Goal: Task Accomplishment & Management: Manage account settings

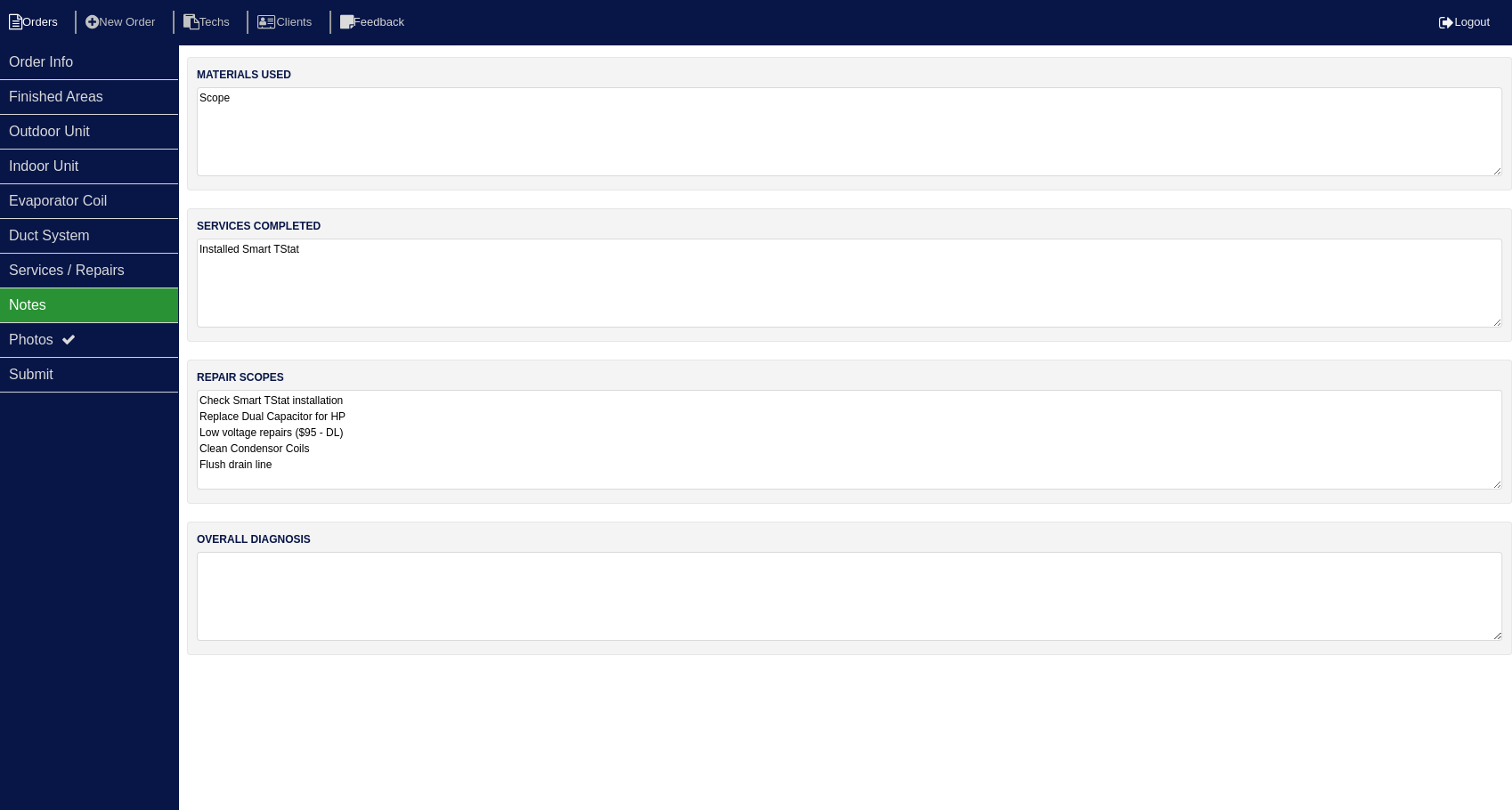
click at [46, 16] on li "Orders" at bounding box center [36, 22] width 72 height 24
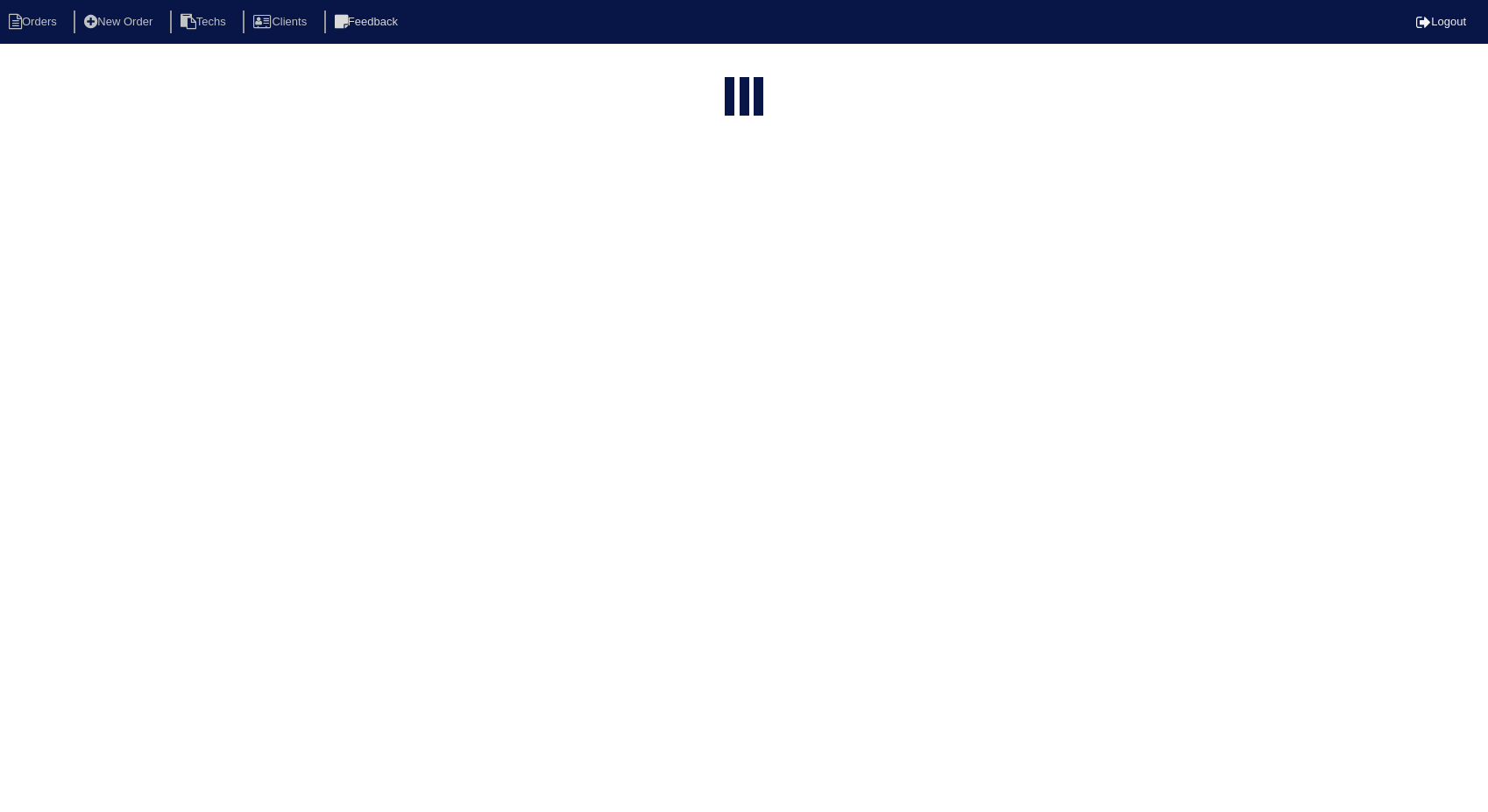
select select "15"
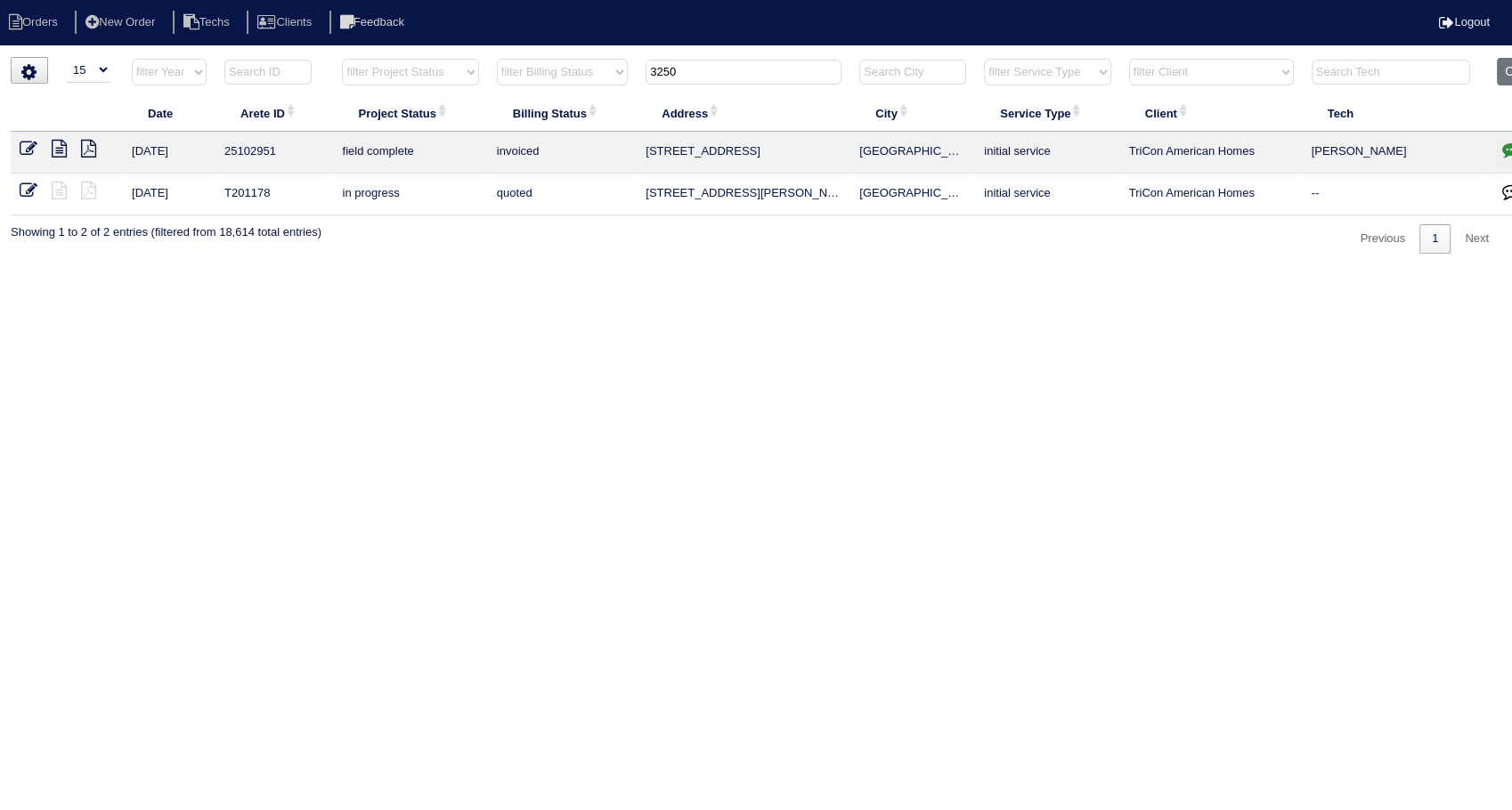
drag, startPoint x: 699, startPoint y: 68, endPoint x: 556, endPoint y: 65, distance: 143.0
click at [556, 65] on tr "filter Year -- Any Year -- 2025 2024 2023 2022 2021 2020 2019 filter Project St…" at bounding box center [782, 76] width 1544 height 36
type input "1570"
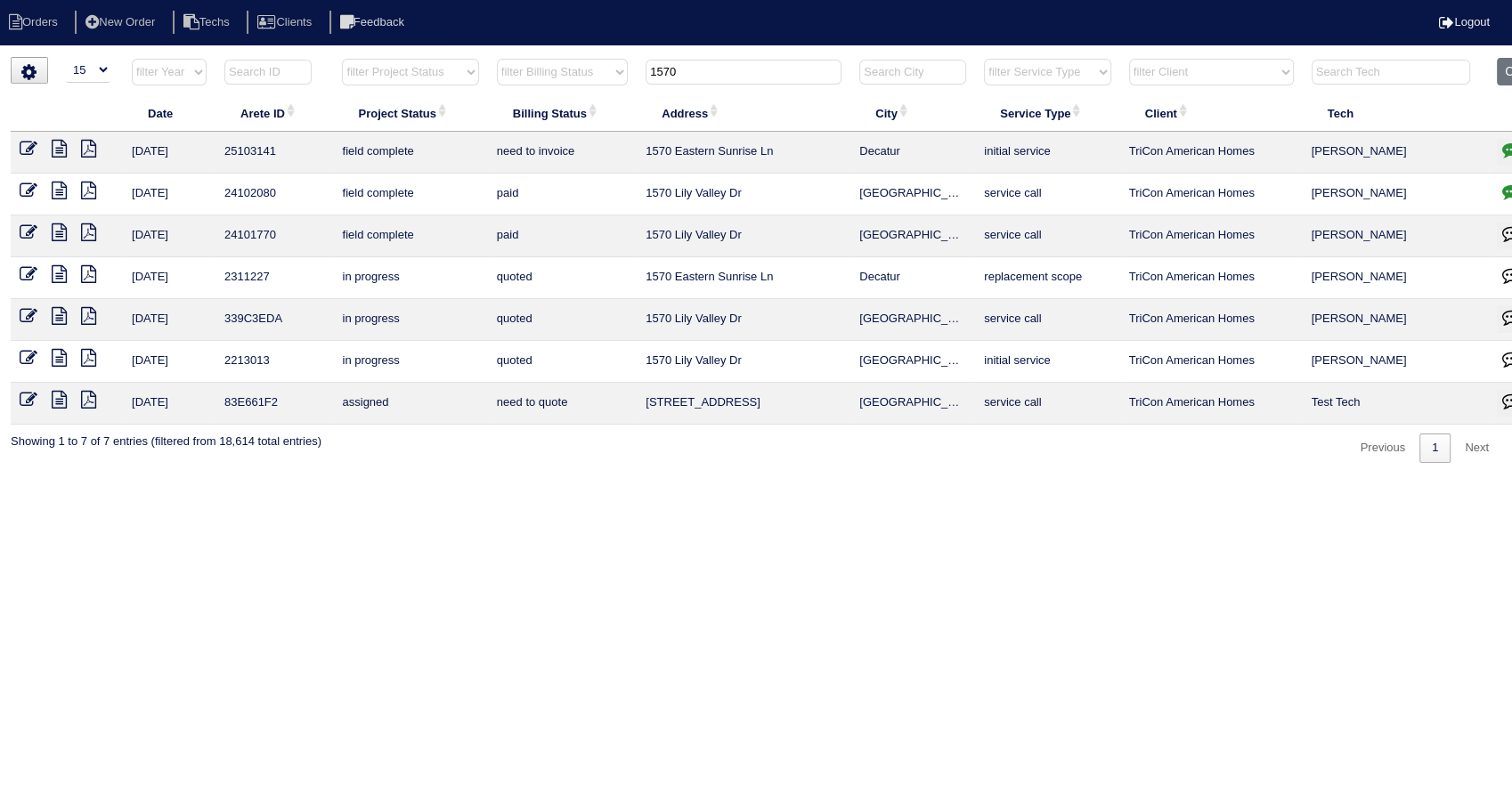
click at [23, 150] on icon at bounding box center [28, 149] width 18 height 18
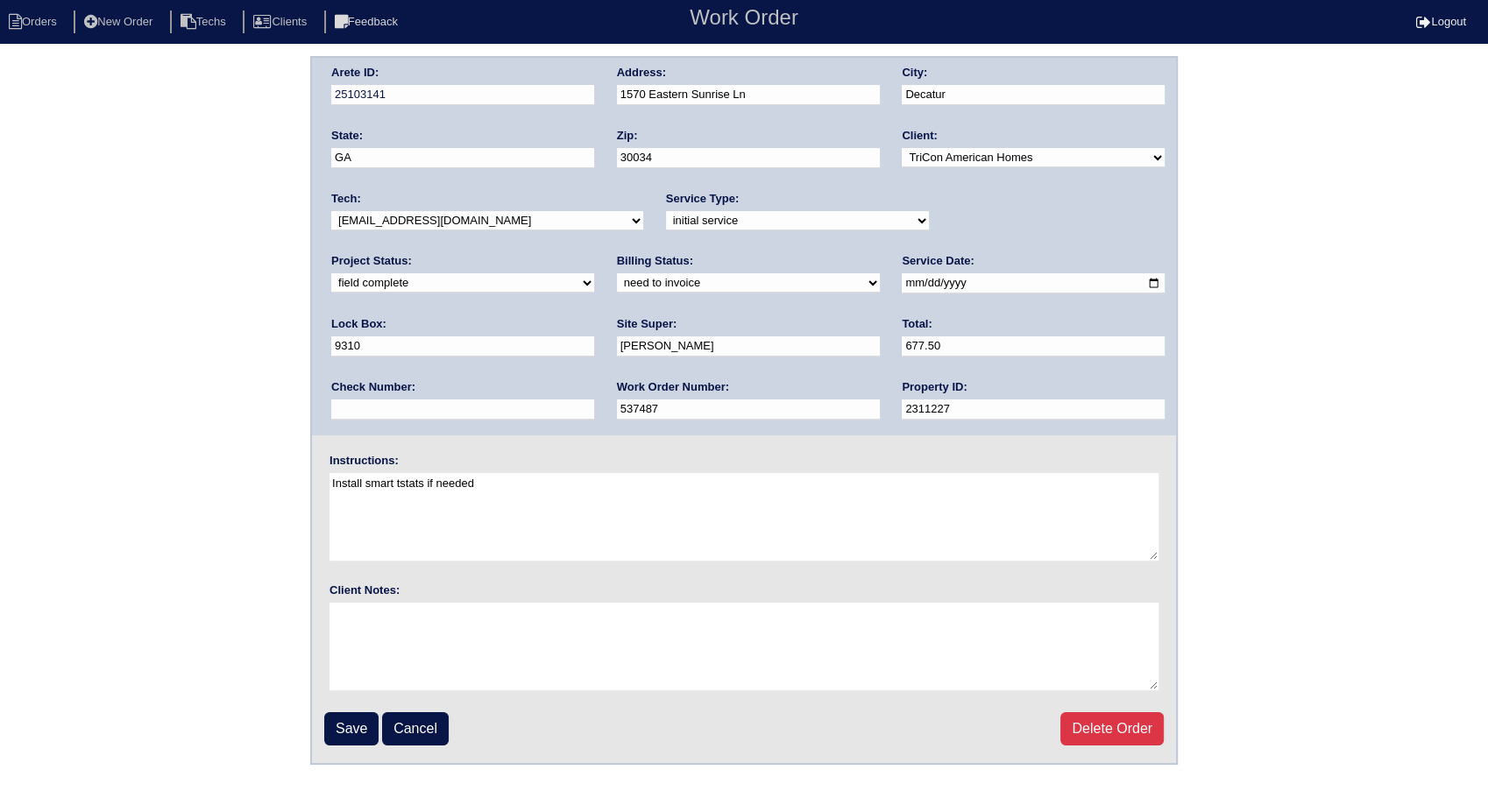
click at [617, 284] on select "need to quote quoted need to invoice invoiced paid warranty purchase order need…" at bounding box center [749, 282] width 263 height 19
select select "invoiced"
click at [617, 273] on select "need to quote quoted need to invoice invoiced paid warranty purchase order need…" at bounding box center [749, 282] width 263 height 19
click at [361, 728] on input "Save" at bounding box center [350, 728] width 54 height 33
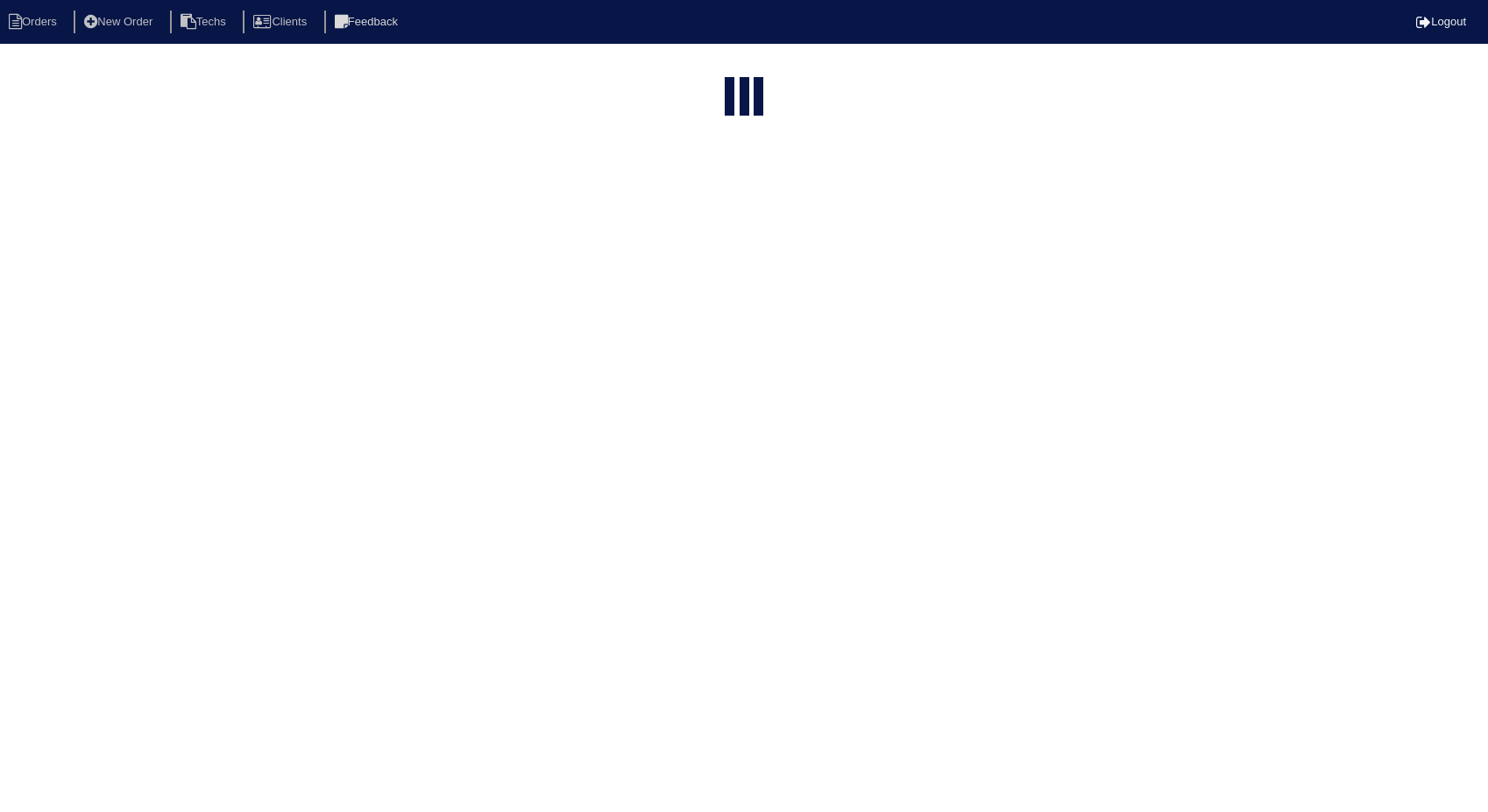
select select "15"
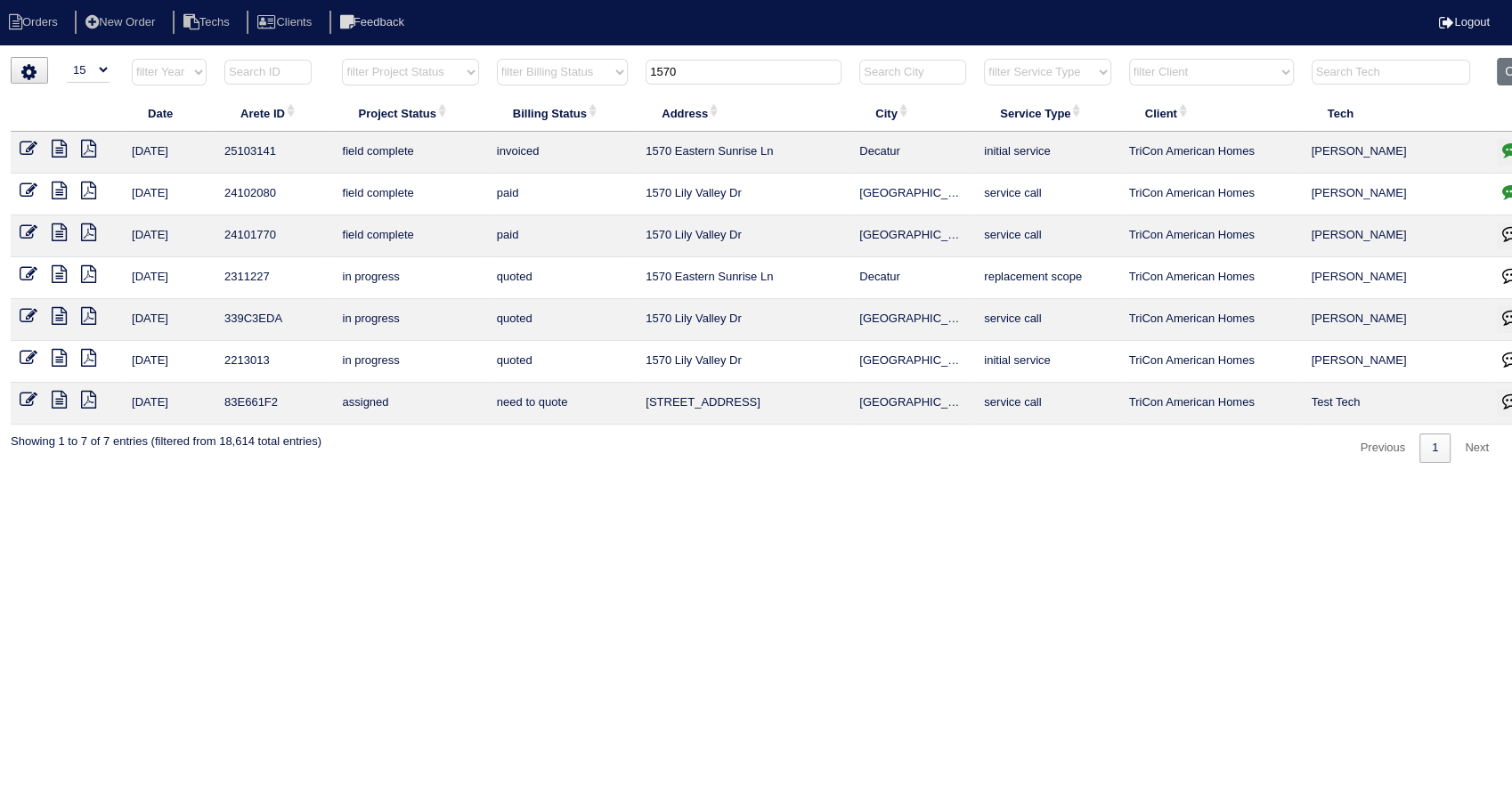
drag, startPoint x: 661, startPoint y: 76, endPoint x: 624, endPoint y: 78, distance: 37.1
click at [624, 78] on tr "filter Year -- Any Year -- 2025 2024 2023 2022 2021 2020 2019 filter Project St…" at bounding box center [782, 76] width 1544 height 36
type input "3556"
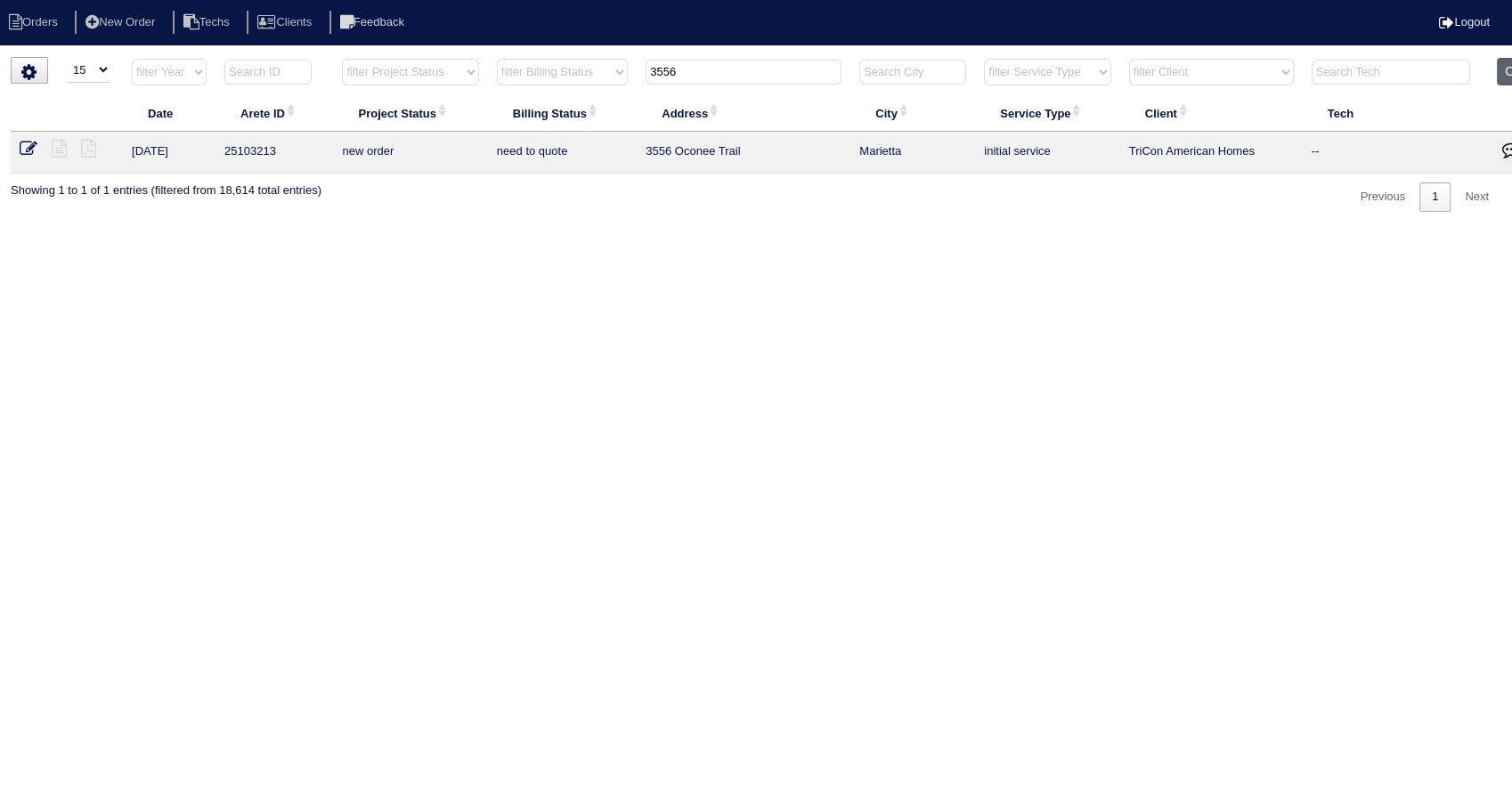
click at [1506, 65] on button "Clear" at bounding box center [1519, 72] width 46 height 28
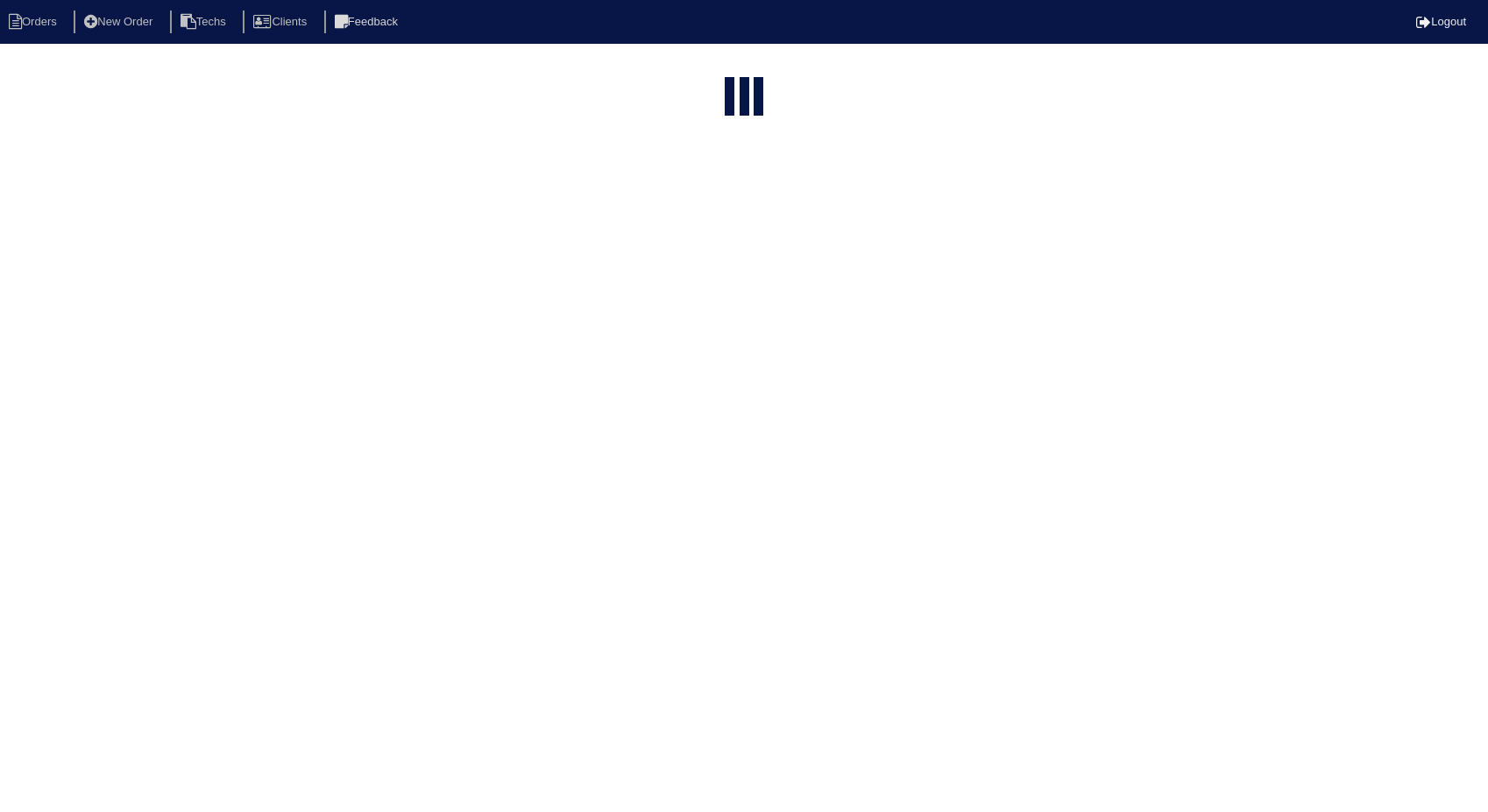
select select "15"
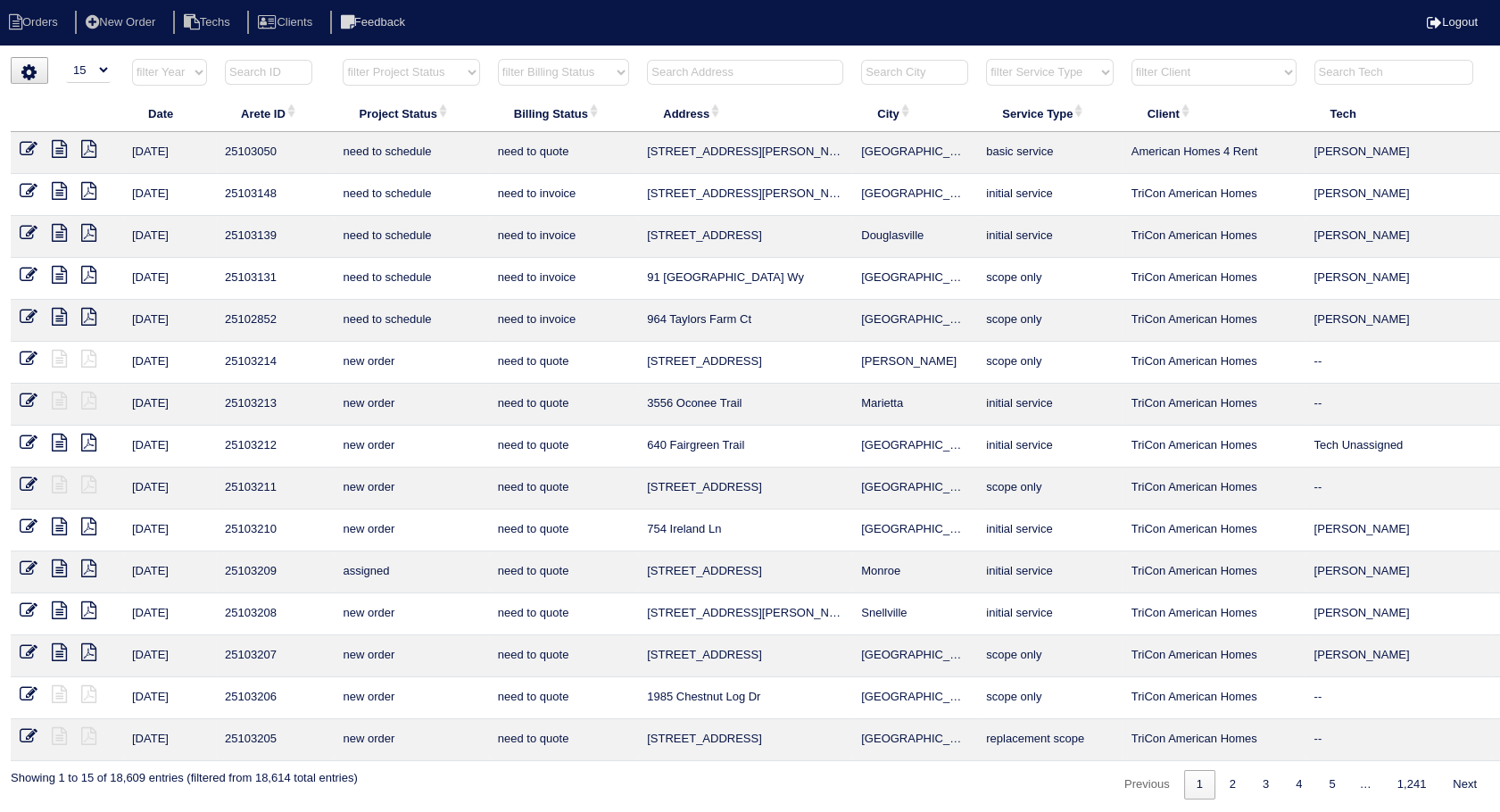
click at [567, 71] on select "filter Billing Status -- Any Billing Status -- need to quote quoted need to inv…" at bounding box center [564, 72] width 131 height 27
click at [498, 59] on select "filter Billing Status -- Any Billing Status -- need to quote quoted need to inv…" at bounding box center [564, 72] width 131 height 27
select select "need to invoice"
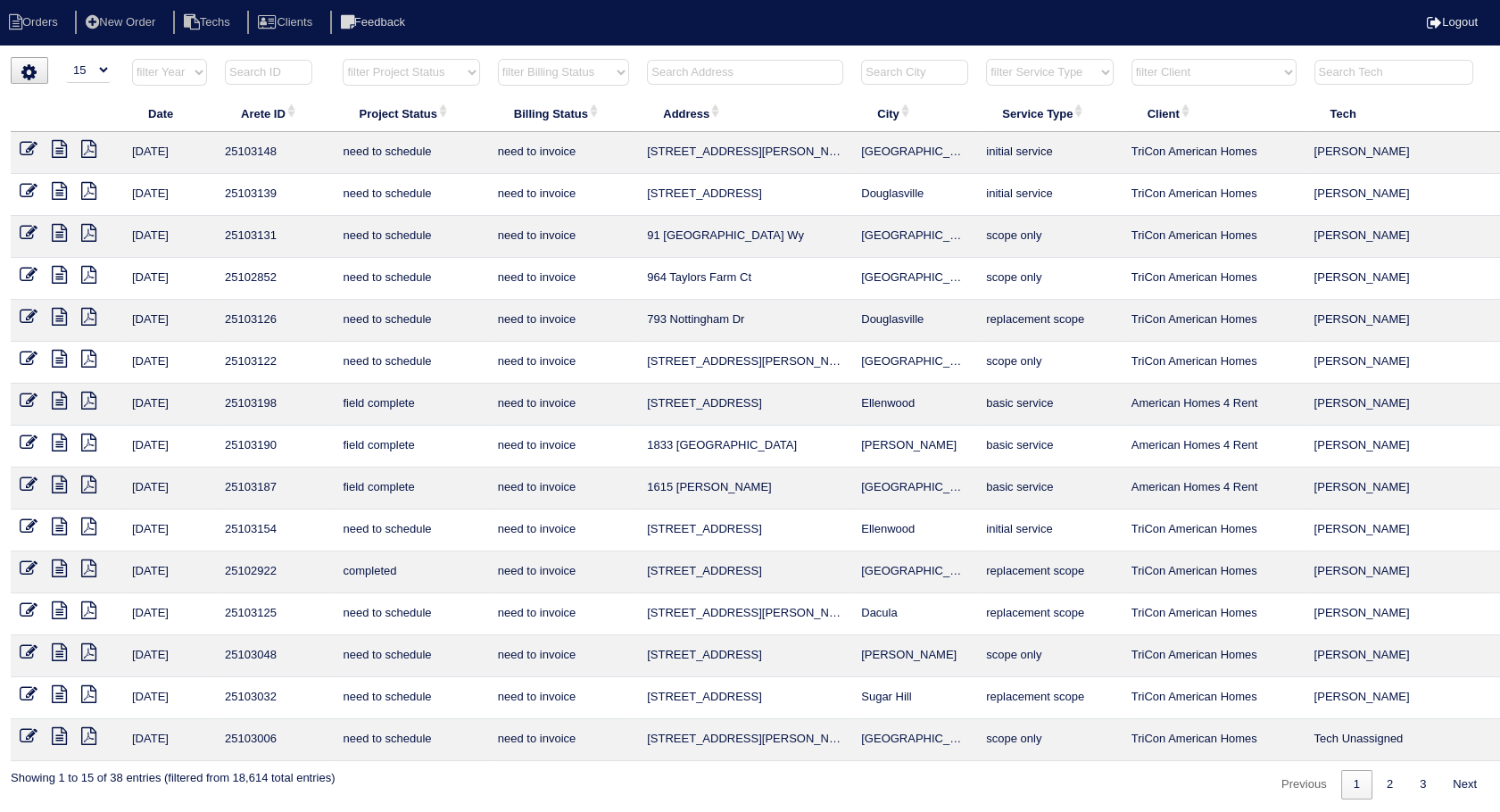
click at [28, 568] on icon at bounding box center [28, 568] width 18 height 18
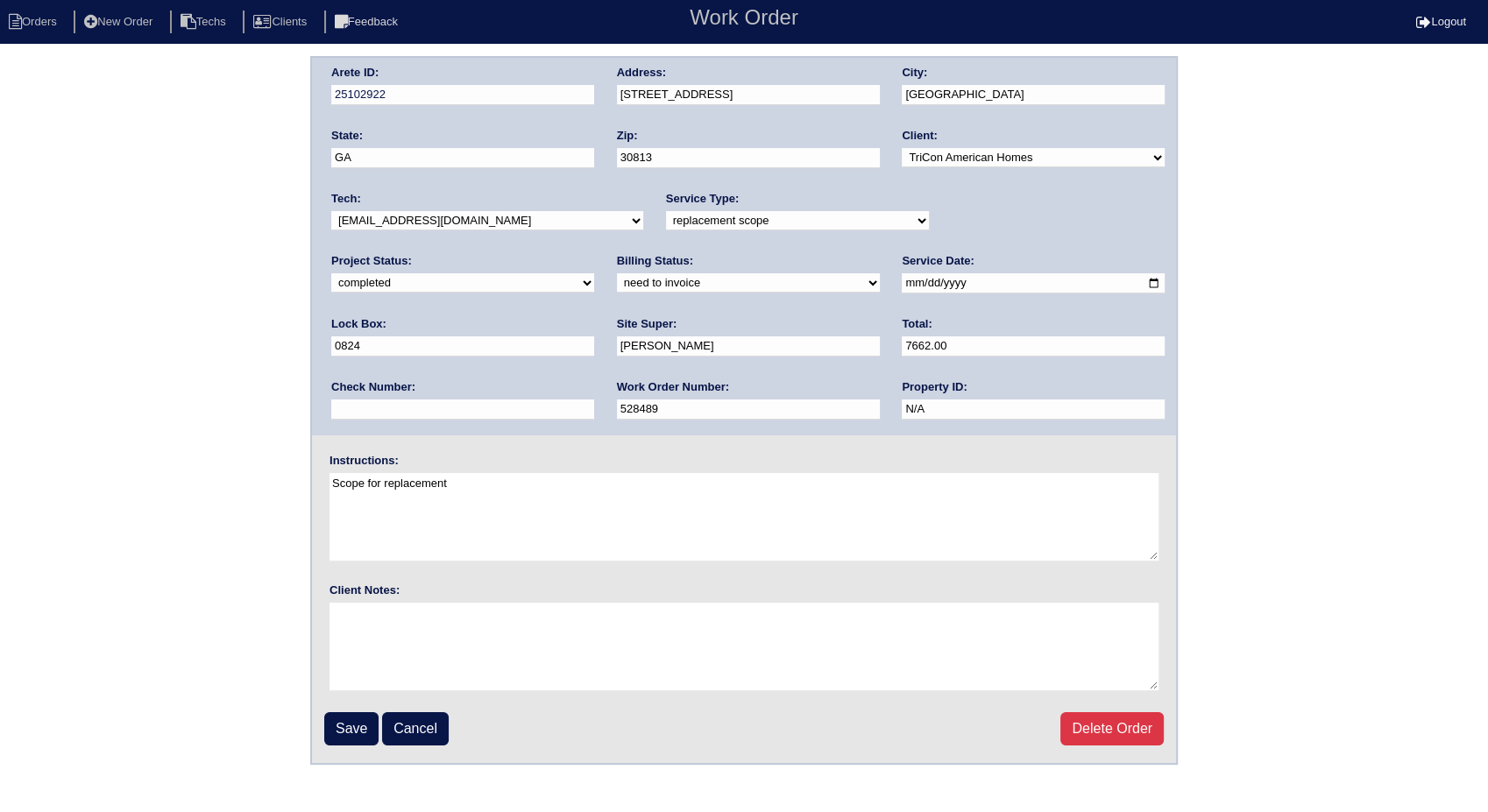
drag, startPoint x: 372, startPoint y: 409, endPoint x: 252, endPoint y: 396, distance: 120.7
click at [252, 396] on div "Arete ID: 25102922 Address: 7615 Main Street City: Grovetown State: GA Zip: 308…" at bounding box center [744, 410] width 1488 height 709
type input "540227"
click at [617, 284] on select "need to quote quoted need to invoice invoiced paid warranty purchase order need…" at bounding box center [749, 282] width 263 height 19
select select "invoiced"
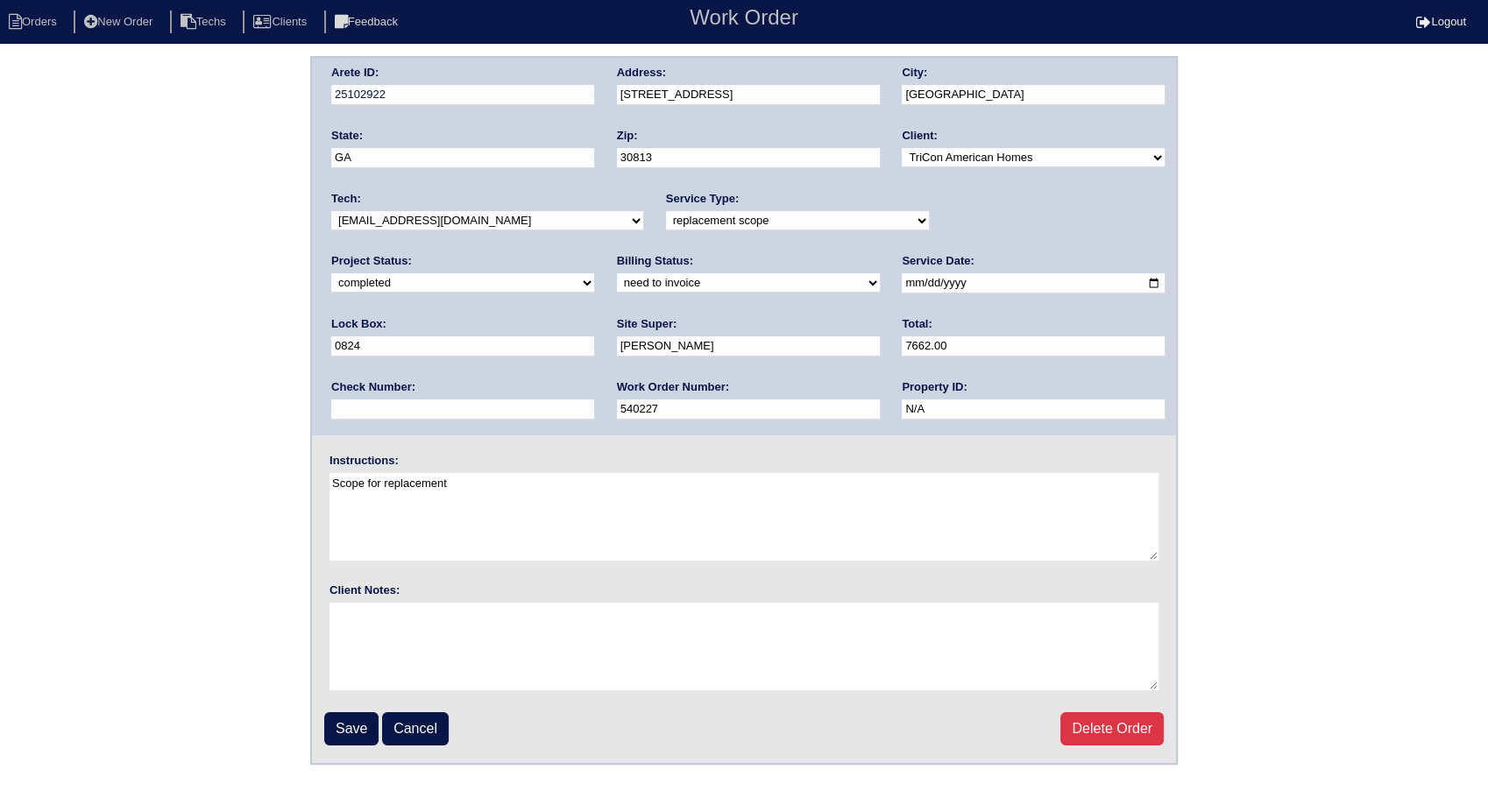
click at [617, 273] on select "need to quote quoted need to invoice invoiced paid warranty purchase order need…" at bounding box center [749, 282] width 263 height 19
click at [358, 736] on input "Save" at bounding box center [350, 728] width 54 height 33
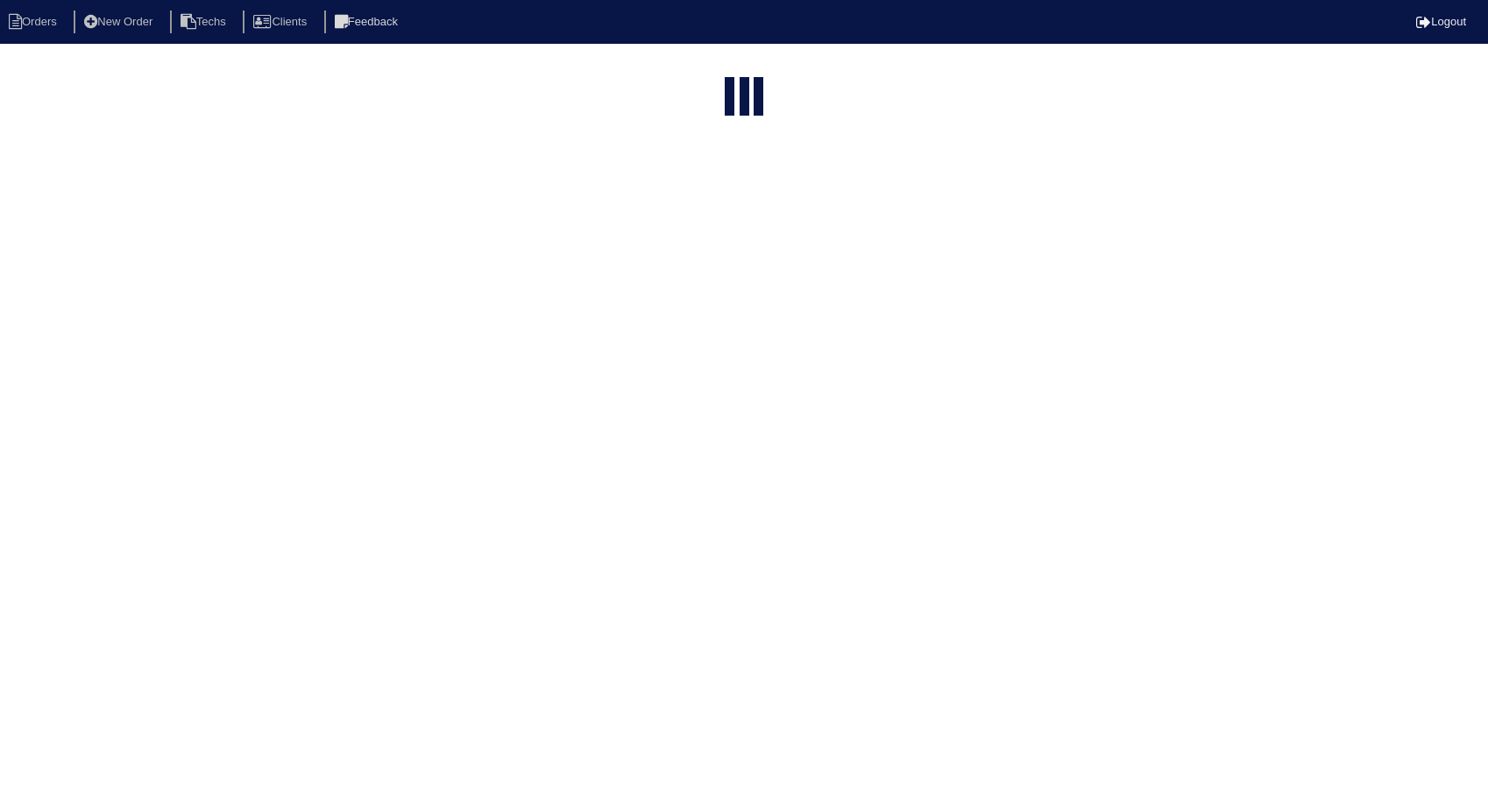
select select "15"
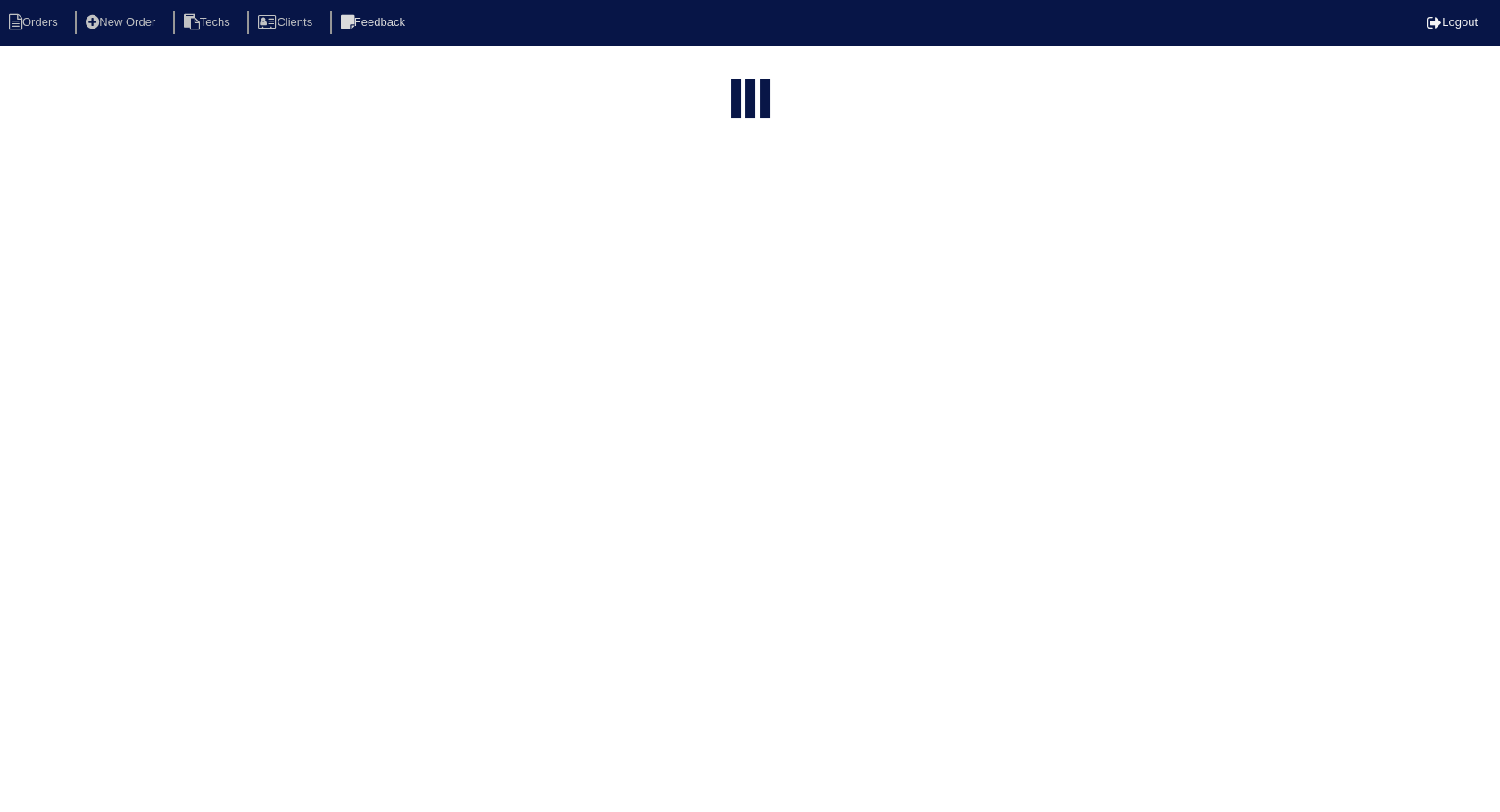
select select "need to invoice"
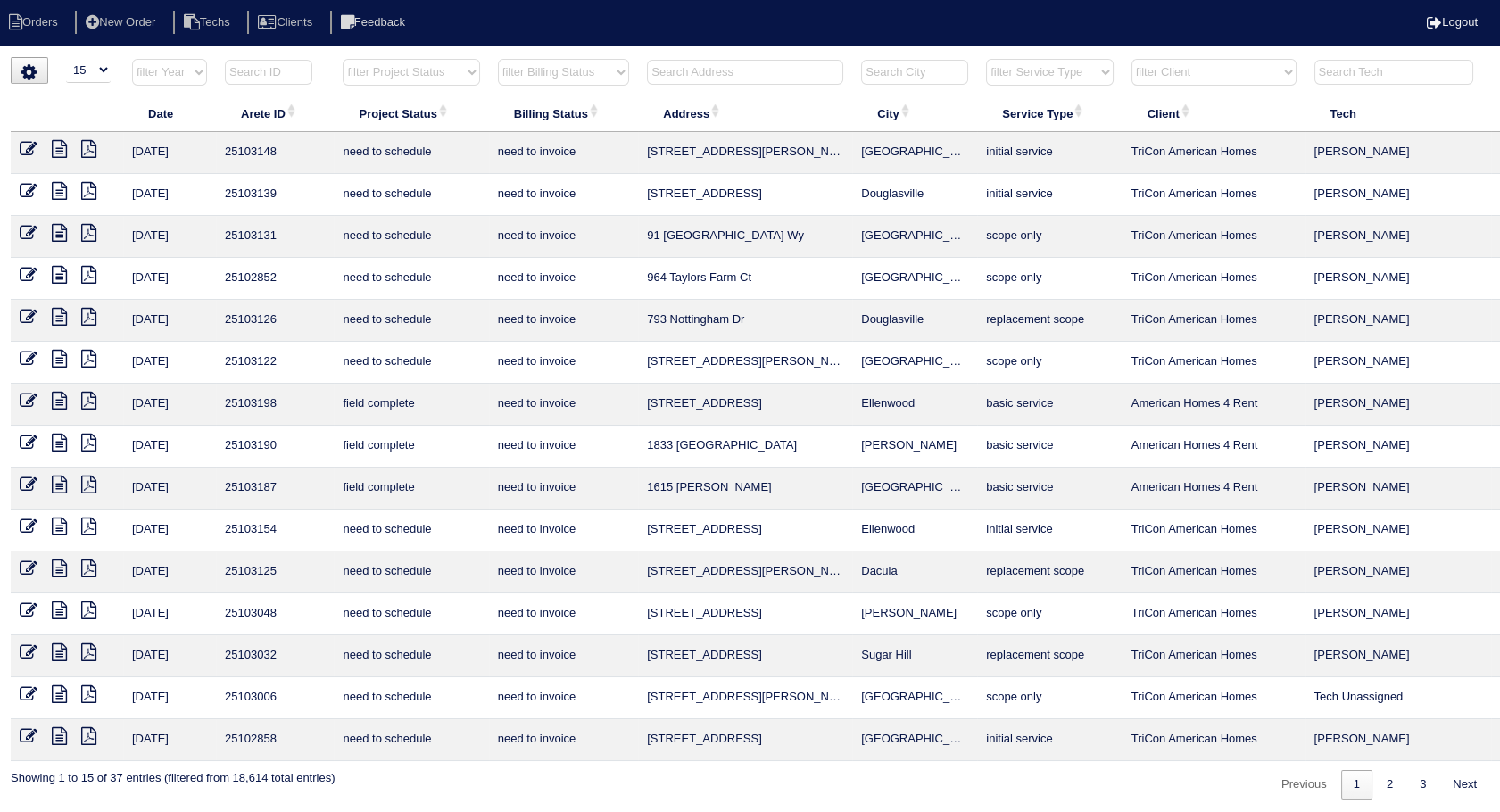
click at [672, 64] on input "text" at bounding box center [746, 72] width 197 height 25
type input "640"
select select "need to invoice"
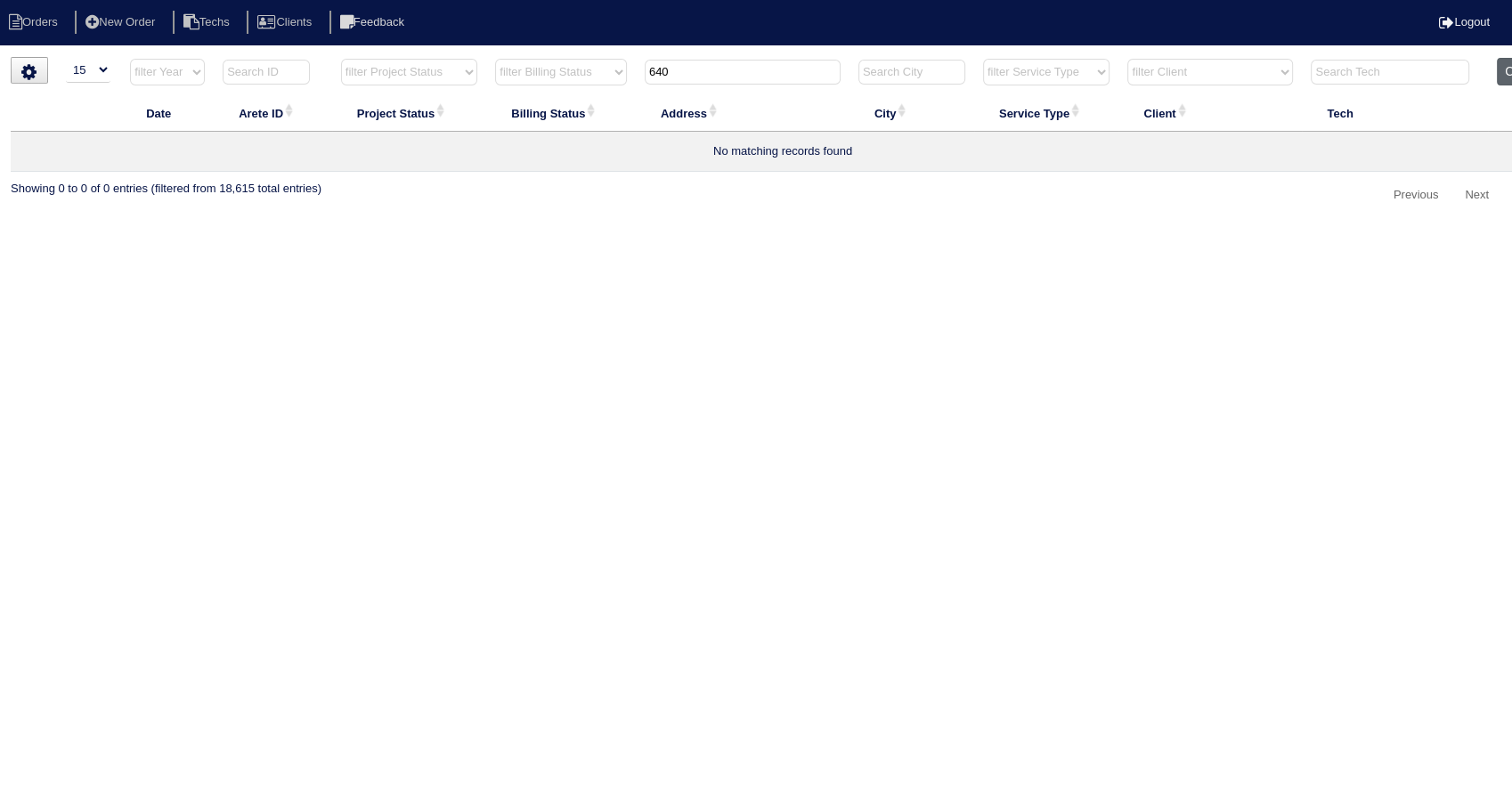
type input "640"
click at [1507, 75] on button "Clear" at bounding box center [1519, 72] width 46 height 28
select select
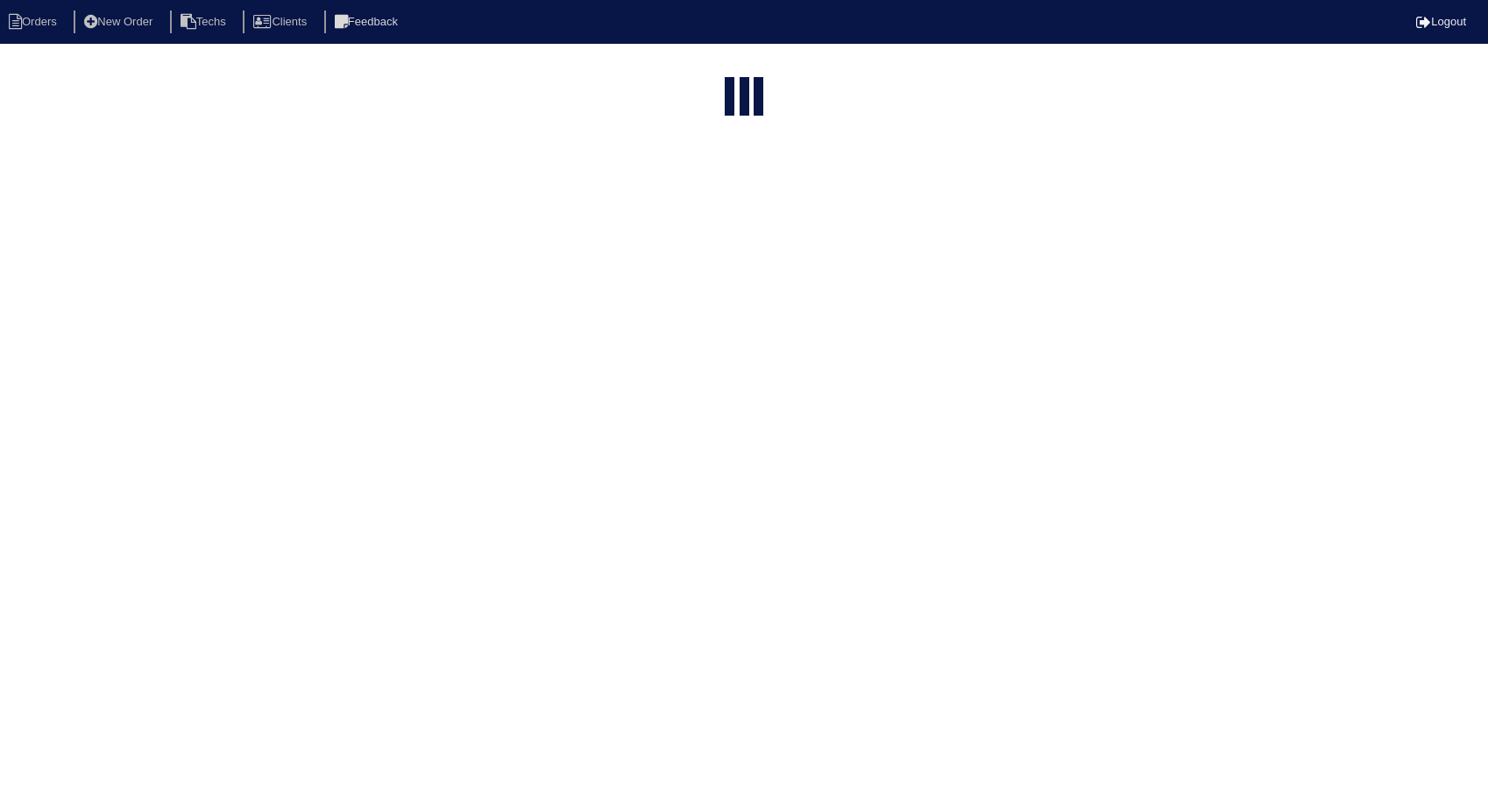
select select "15"
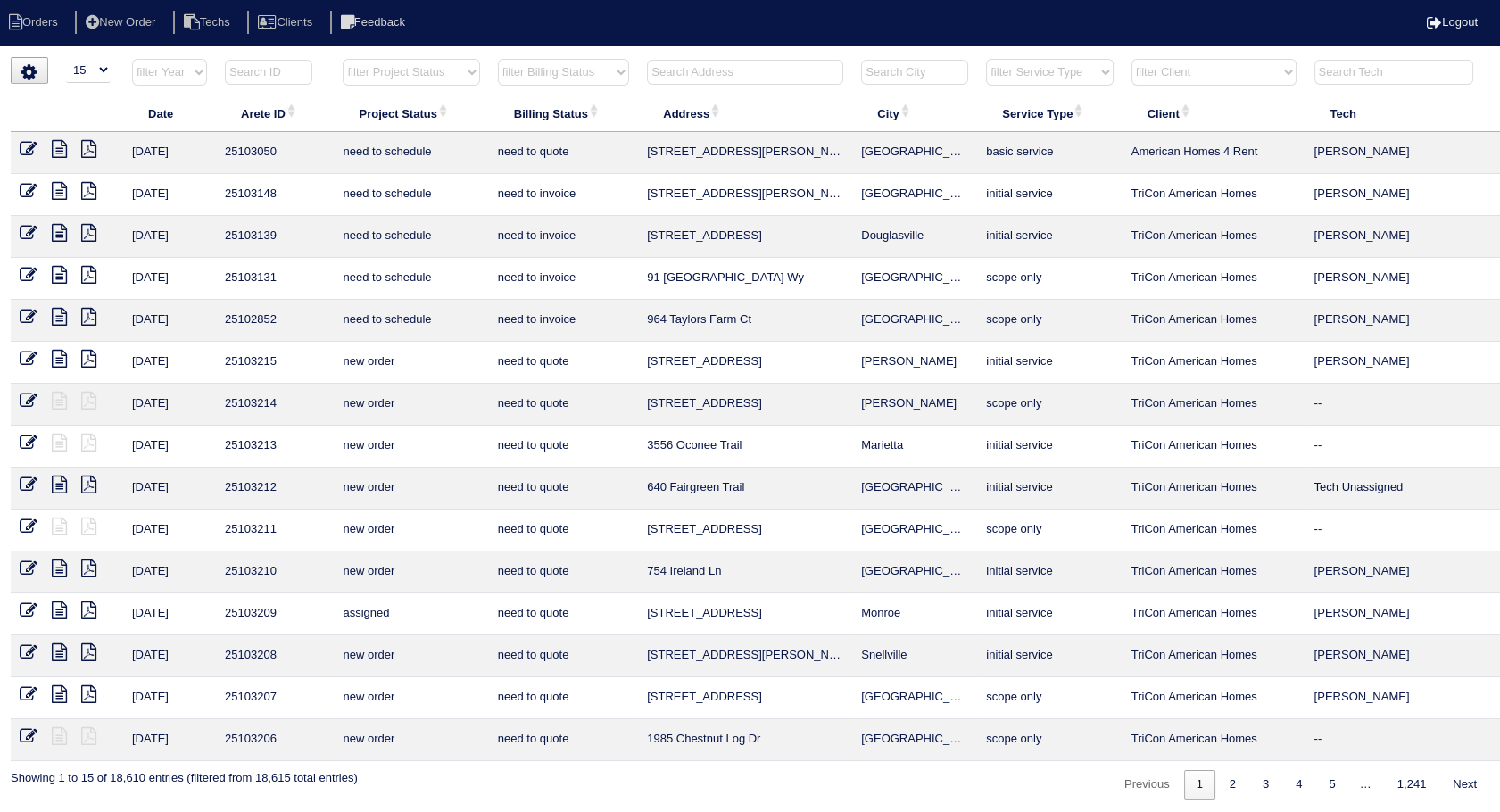
click at [720, 75] on input "text" at bounding box center [746, 72] width 197 height 25
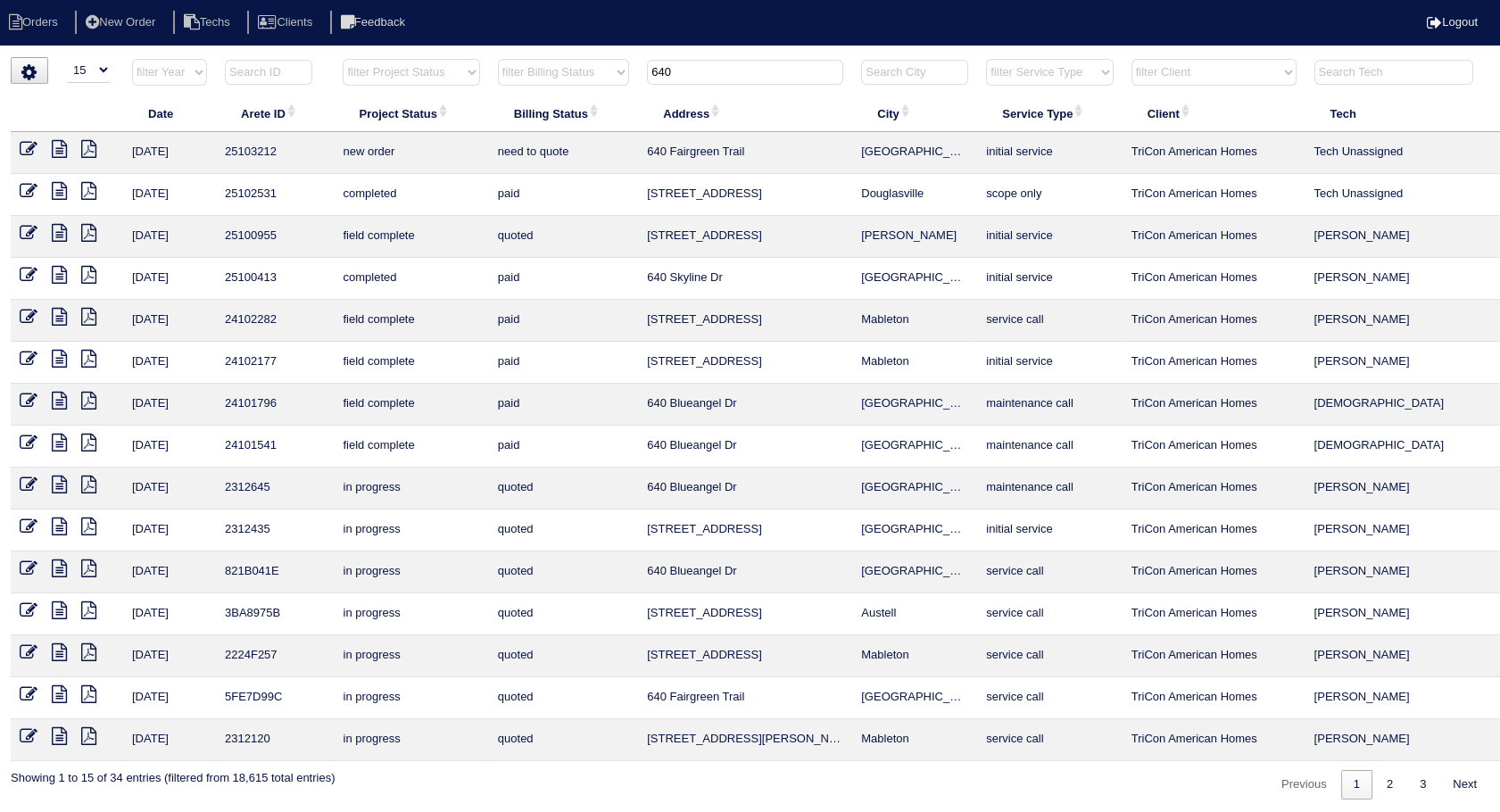
drag, startPoint x: 720, startPoint y: 75, endPoint x: 629, endPoint y: 56, distance: 93.0
click at [629, 57] on div "▼ 10 15 25 50 200 500 Search: Date Arete ID Project Status Billing Status Addre…" at bounding box center [750, 428] width 1479 height 743
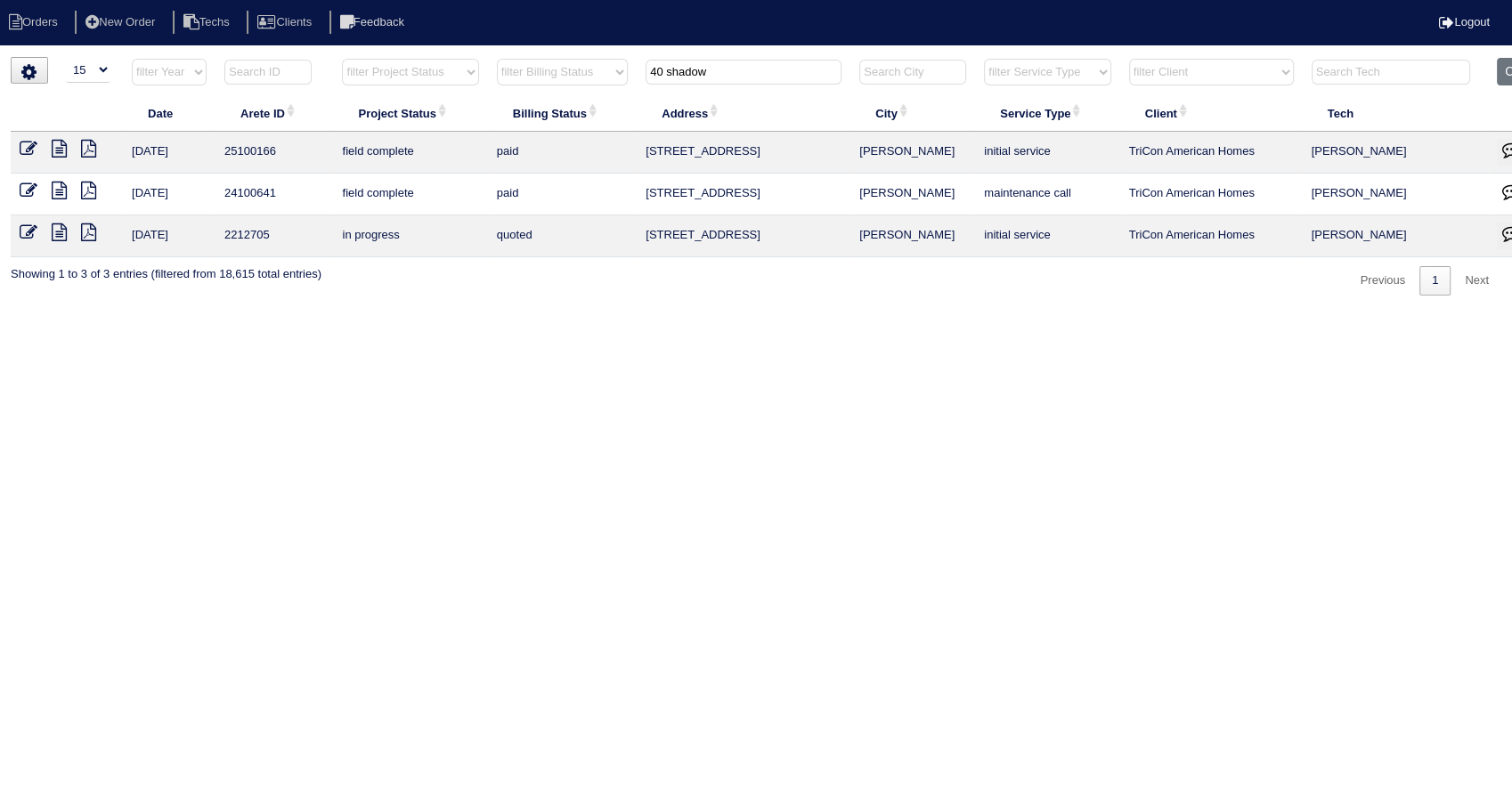
click at [663, 63] on input "40 shadow" at bounding box center [744, 72] width 196 height 25
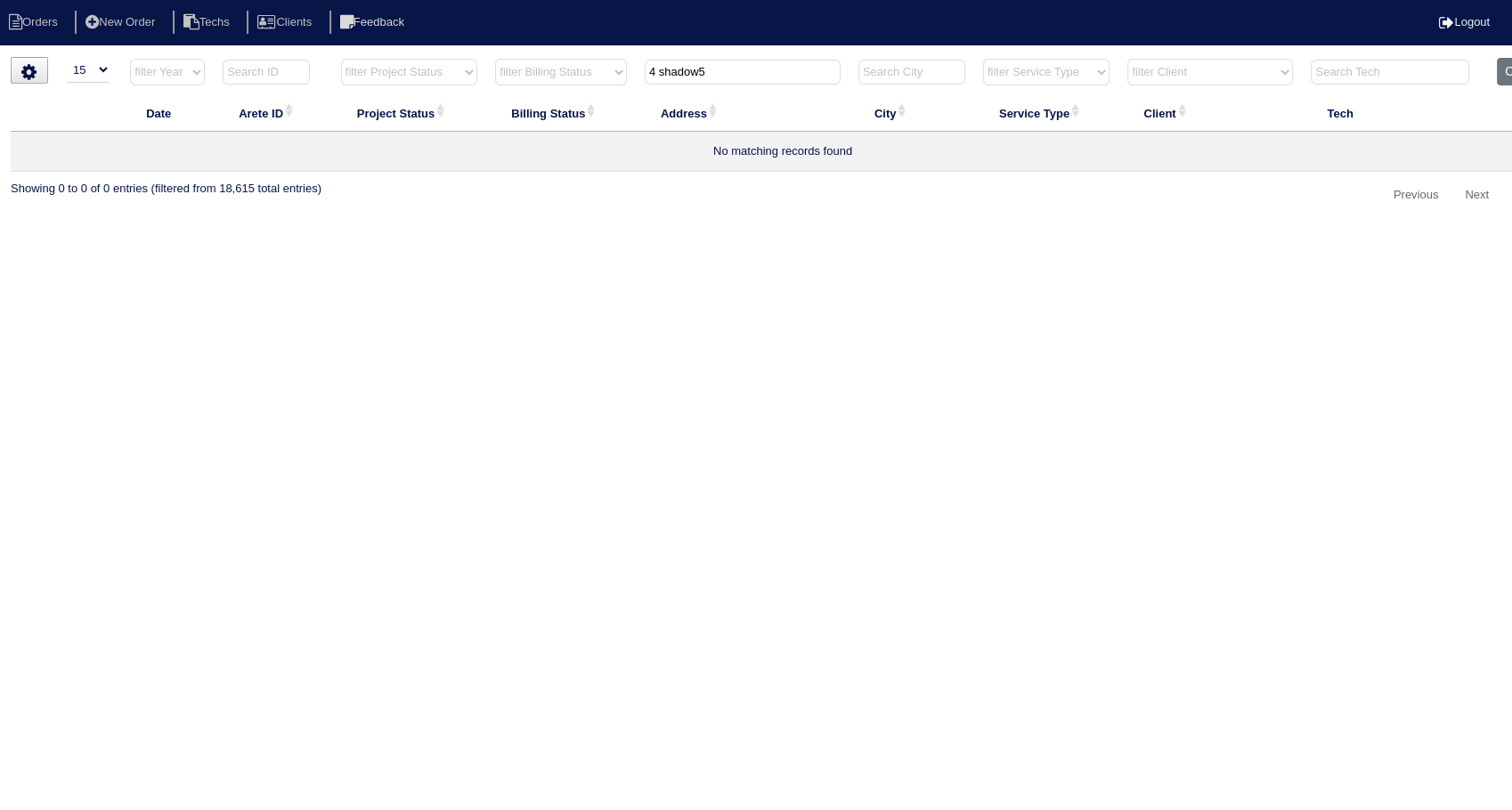
drag, startPoint x: 663, startPoint y: 77, endPoint x: 555, endPoint y: 78, distance: 108.0
click at [555, 78] on tr "filter Year -- Any Year -- 2025 2024 2023 2022 2021 2020 2019 filter Project St…" at bounding box center [782, 76] width 1544 height 36
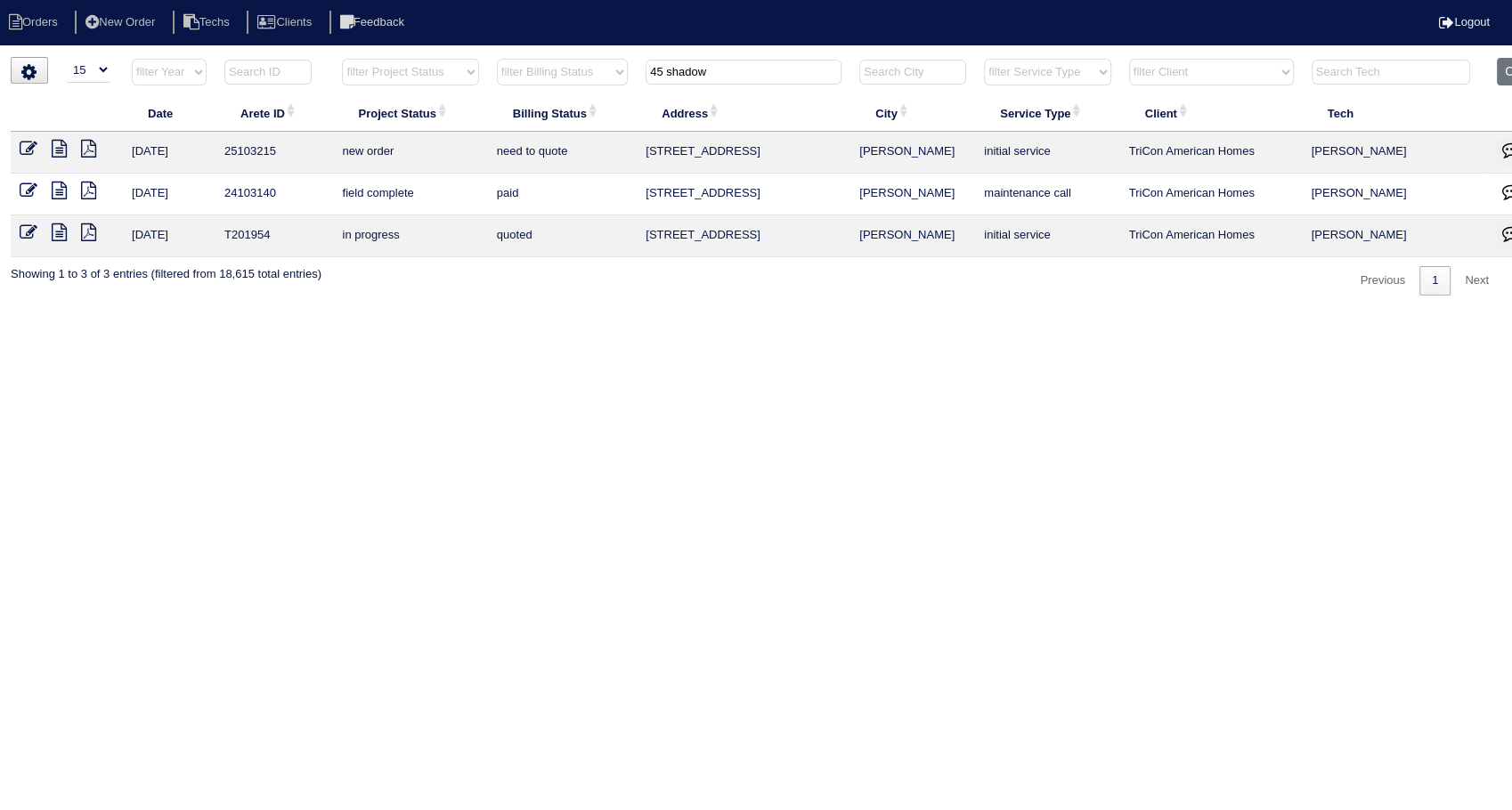
type input "45 shadow"
